Goal: Task Accomplishment & Management: Manage account settings

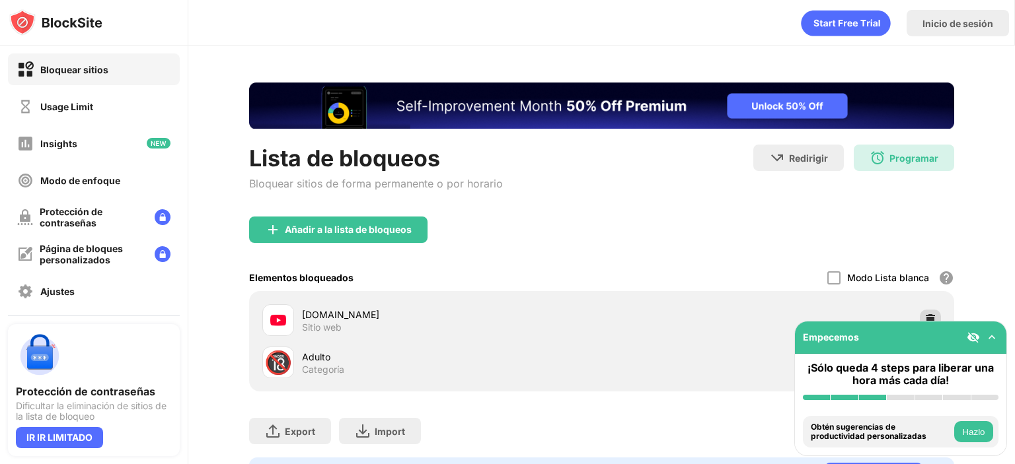
click at [924, 316] on img at bounding box center [930, 320] width 13 height 13
